Goal: Find specific page/section: Find specific page/section

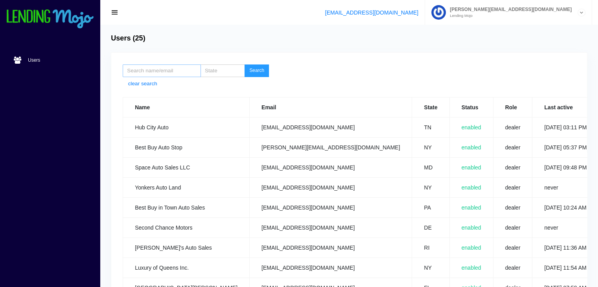
click at [154, 73] on input "search" at bounding box center [162, 70] width 78 height 13
type input "mint"
click at [258, 70] on button "Search" at bounding box center [256, 70] width 24 height 13
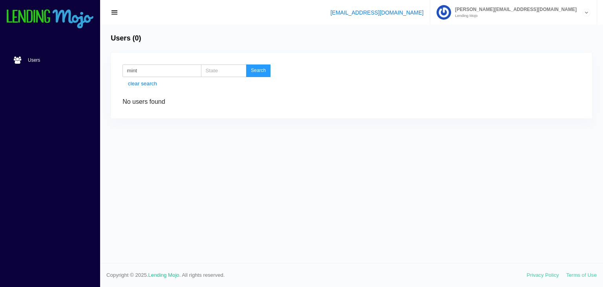
click at [258, 70] on button "Search" at bounding box center [258, 70] width 24 height 13
click at [166, 70] on input "mint" at bounding box center [162, 70] width 79 height 13
type input "m"
click at [266, 70] on button "Search" at bounding box center [258, 70] width 24 height 13
click at [219, 70] on input "search" at bounding box center [224, 70] width 46 height 13
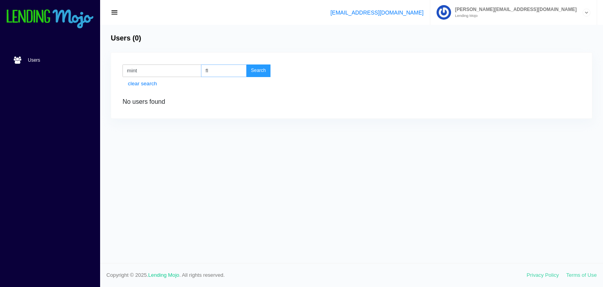
type input "fl"
click at [246, 64] on button "Search" at bounding box center [258, 70] width 24 height 13
click at [167, 70] on input "mint" at bounding box center [162, 70] width 79 height 13
type input "m"
click at [265, 67] on button "Search" at bounding box center [258, 70] width 24 height 13
